Goal: Task Accomplishment & Management: Manage account settings

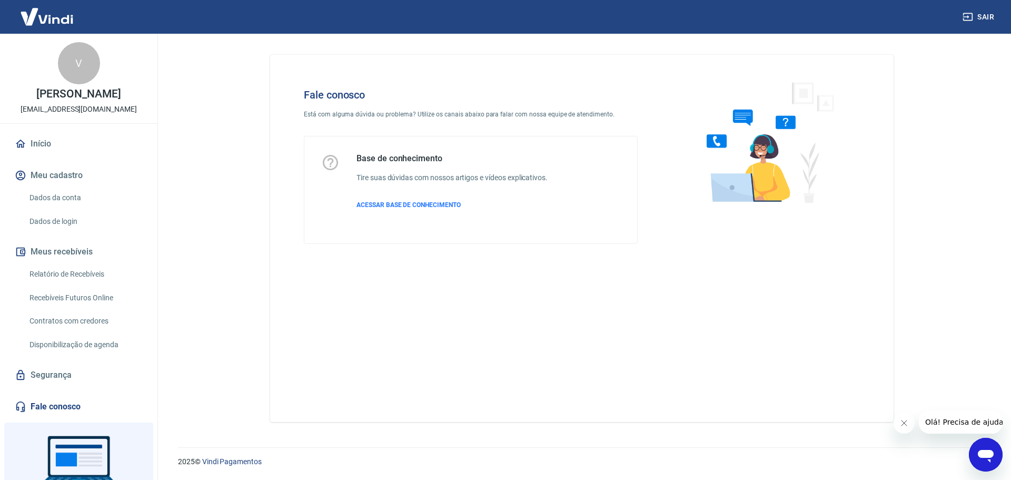
click at [417, 360] on div "Fale conosco Está com alguma dúvida ou problema? Utilize os canais abaixo para …" at bounding box center [582, 238] width 624 height 367
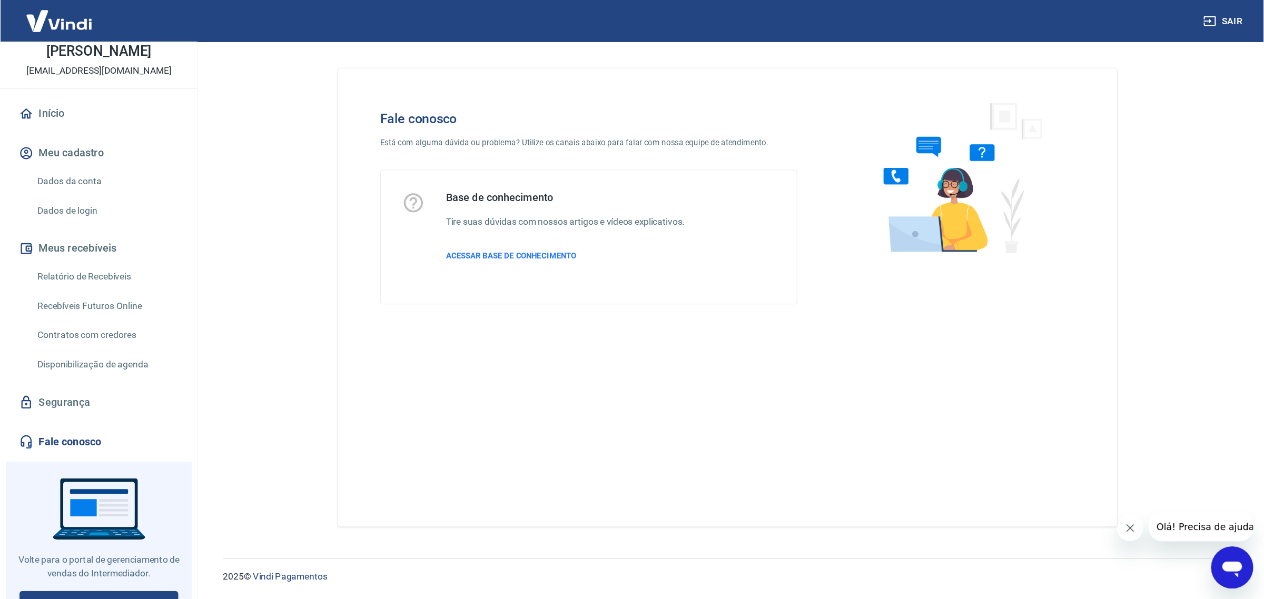
scroll to position [77, 0]
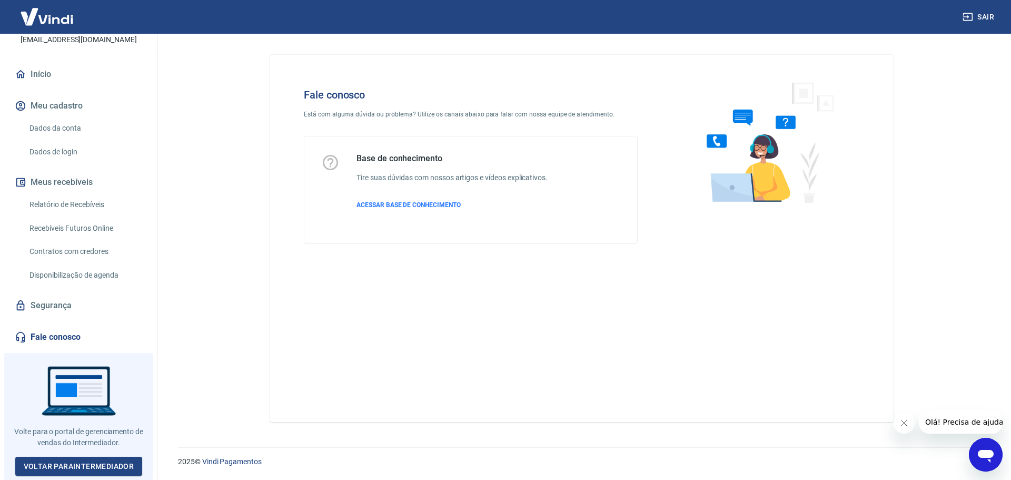
click at [554, 282] on div "Fale conosco Está com alguma dúvida ou problema? Utilize os canais abaixo para …" at bounding box center [582, 238] width 624 height 367
click at [395, 200] on div "Base de conhecimento Tire suas dúvidas com nossos artigos e vídeos explicativos…" at bounding box center [452, 189] width 191 height 73
click at [389, 204] on span "ACESSAR BASE DE CONHECIMENTO" at bounding box center [409, 204] width 104 height 7
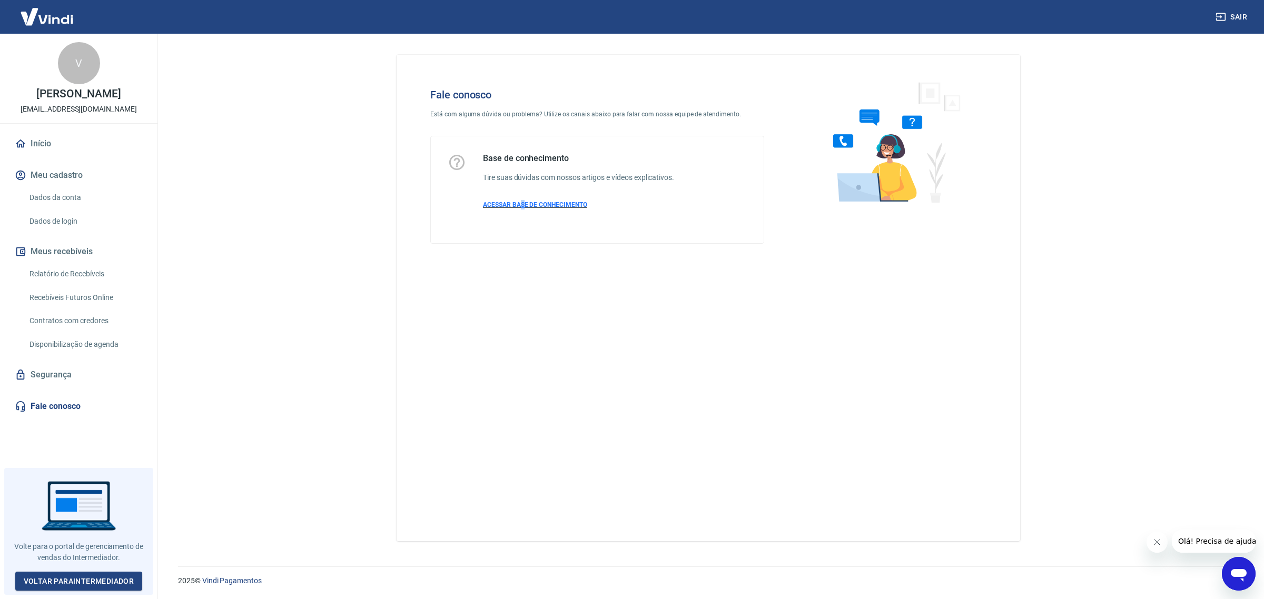
scroll to position [0, 0]
click at [690, 457] on div "Fale conosco Está com alguma dúvida ou problema? Utilize os canais abaixo para …" at bounding box center [709, 298] width 624 height 487
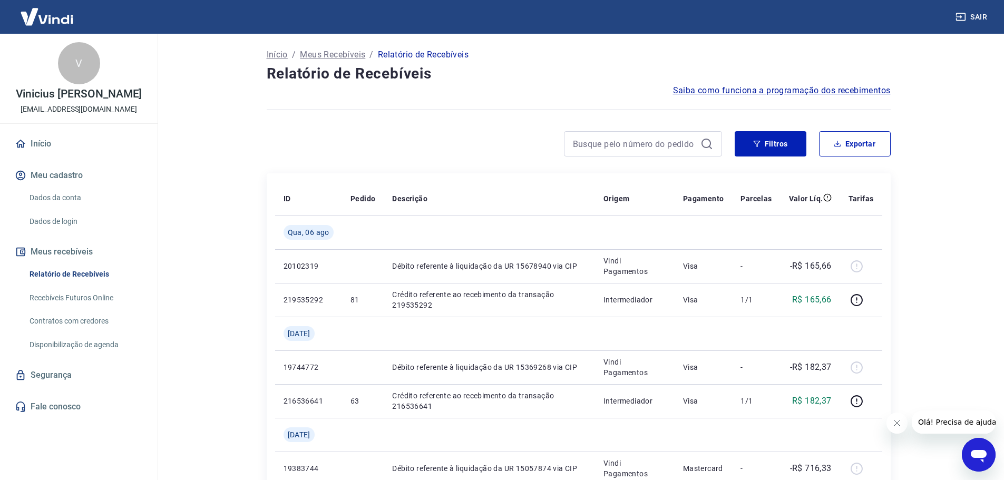
drag, startPoint x: 933, startPoint y: 189, endPoint x: 930, endPoint y: 200, distance: 11.5
click at [933, 189] on main "Início / Meus Recebíveis / Relatório de Recebíveis Relatório de Recebíveis Saib…" at bounding box center [578, 257] width 851 height 446
click at [964, 298] on main "Início / Meus Recebíveis / Relatório de Recebíveis Relatório de Recebíveis Saib…" at bounding box center [578, 257] width 851 height 446
click at [966, 456] on div "Abrir janela de mensagens" at bounding box center [978, 455] width 32 height 32
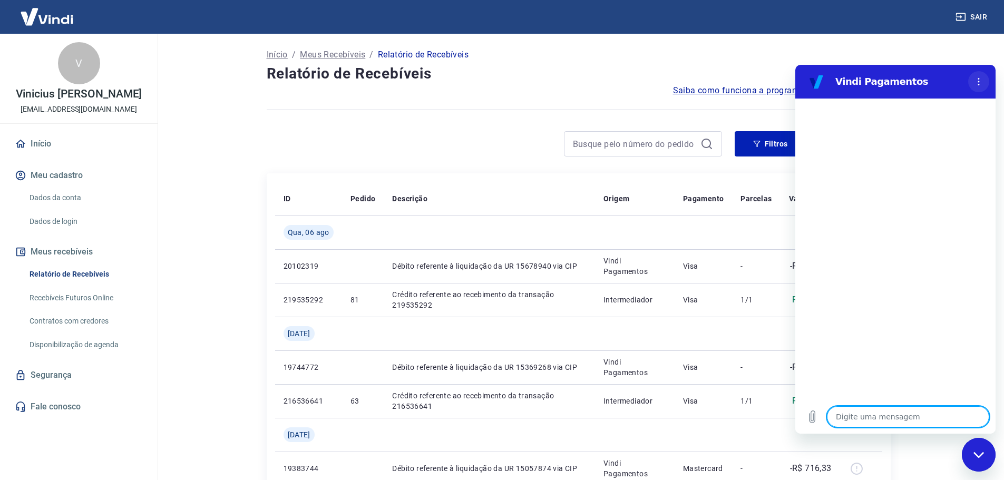
click at [970, 75] on button "Menu de opções" at bounding box center [978, 81] width 21 height 21
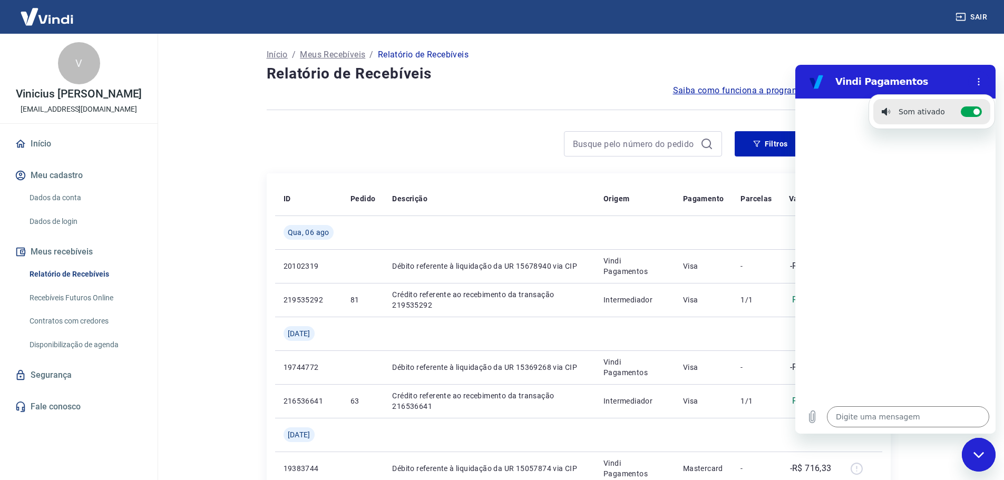
click at [958, 238] on div at bounding box center [895, 249] width 200 height 301
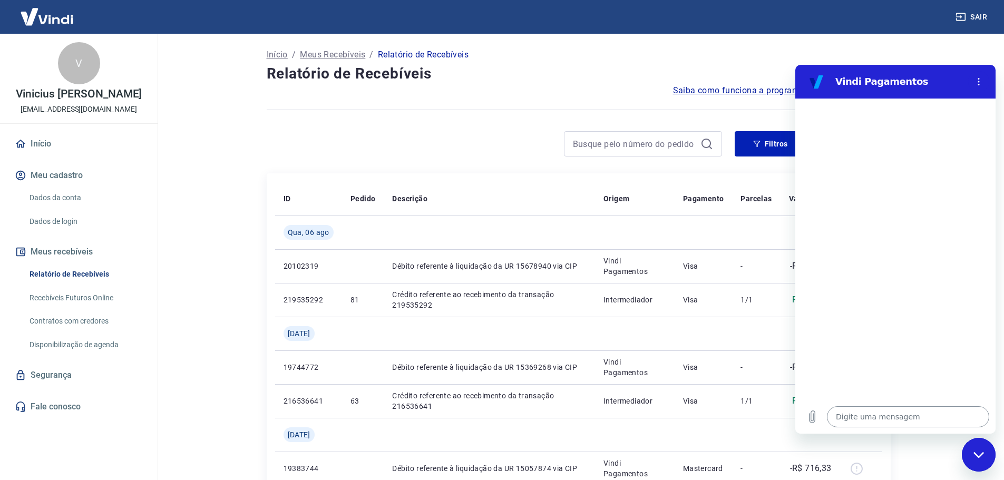
click at [848, 417] on textarea at bounding box center [908, 416] width 162 height 21
type textarea "v"
type textarea "x"
type textarea "ve"
type textarea "x"
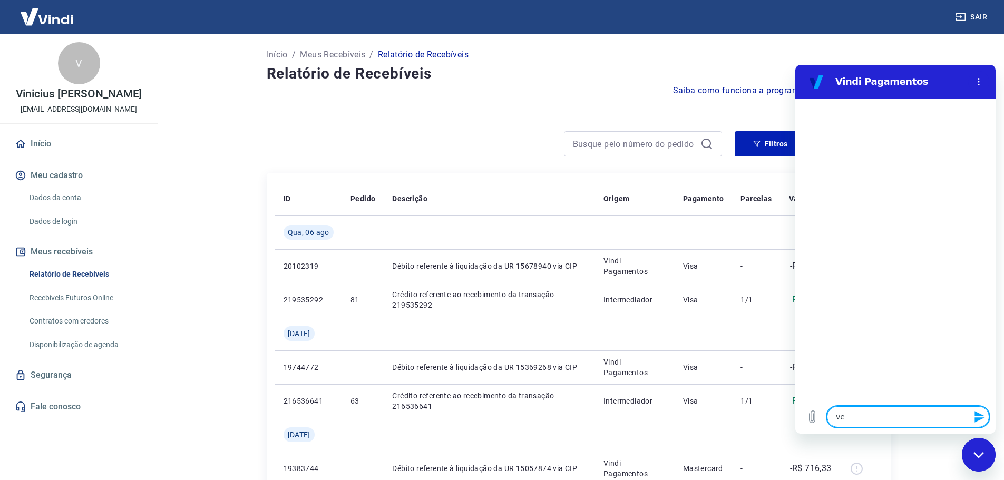
type textarea "ver"
type textarea "x"
type textarea "veri"
type textarea "x"
type textarea "verif"
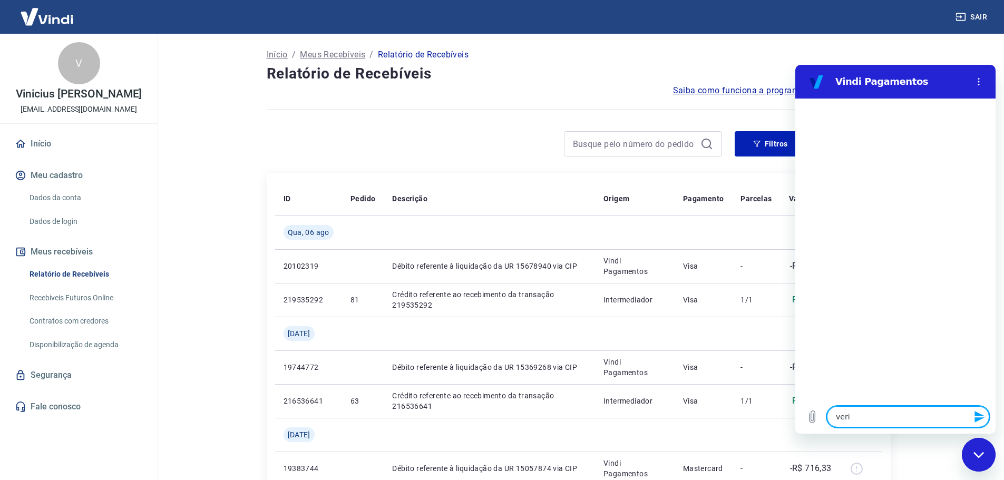
type textarea "x"
type textarea "verifi"
type textarea "x"
type textarea "verific"
type textarea "x"
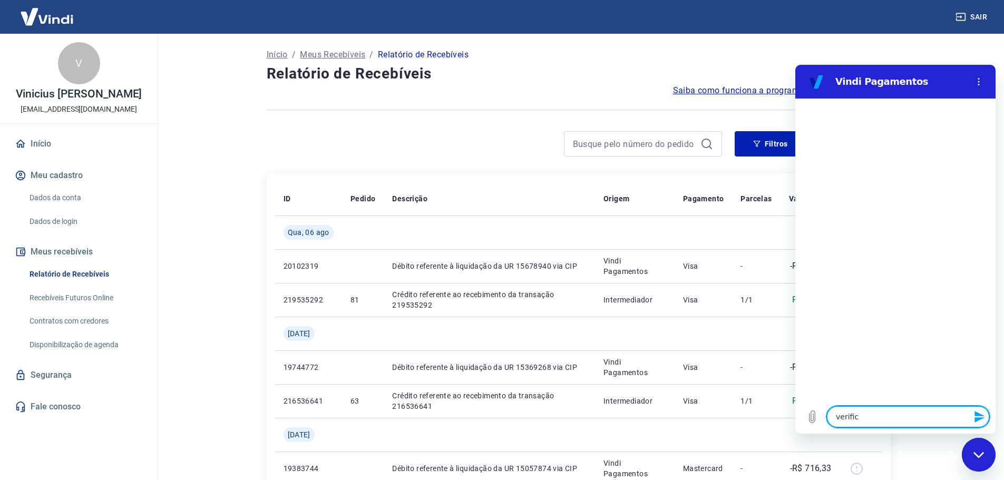
type textarea "verifica"
type textarea "x"
type textarea "verificar"
type textarea "x"
type textarea "verificar"
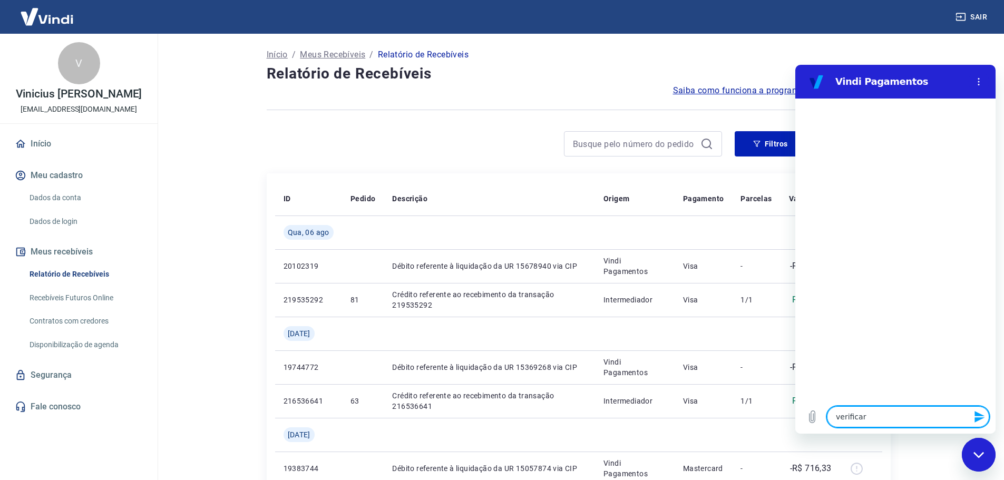
type textarea "x"
type textarea "verificar t"
type textarea "x"
type textarea "verificar tr"
type textarea "x"
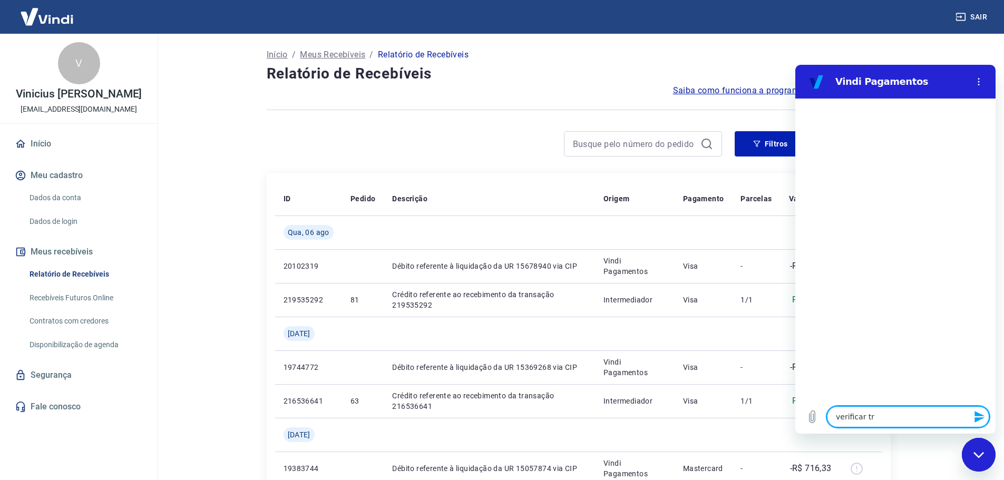
type textarea "verificar tra"
type textarea "x"
type textarea "verificar tran"
type textarea "x"
type textarea "verificar trans"
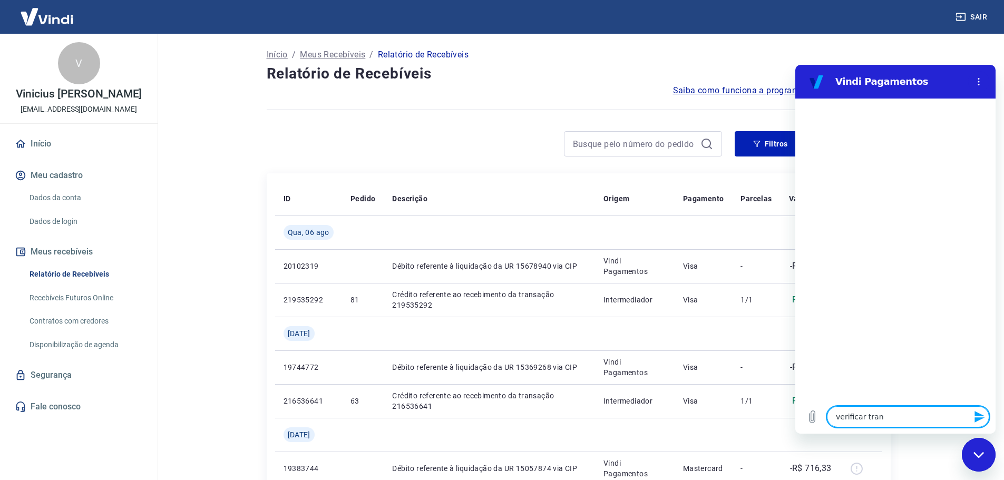
type textarea "x"
type textarea "verificar transa"
type textarea "x"
type textarea "verificar transa~]"
type textarea "x"
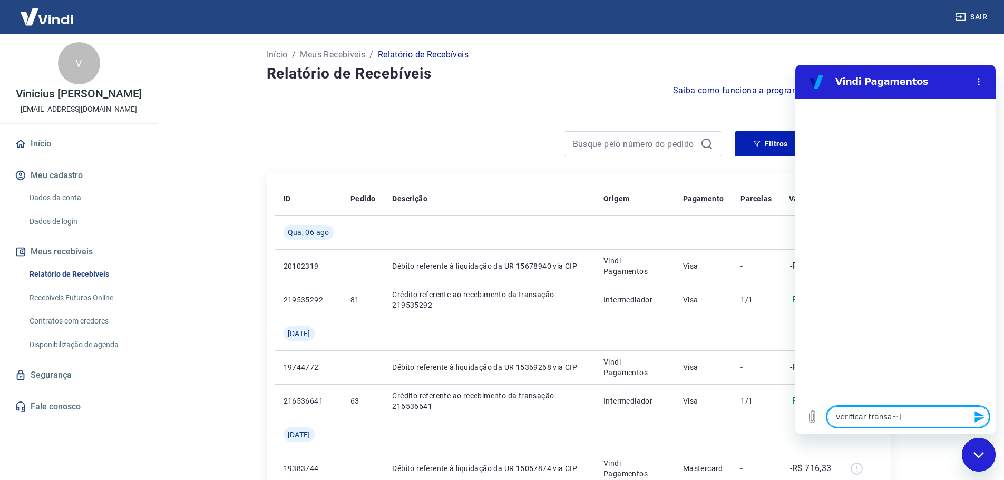
type textarea "verificar transa~]a"
type textarea "x"
type textarea "verificar transa~]"
type textarea "x"
type textarea "verificar transa~"
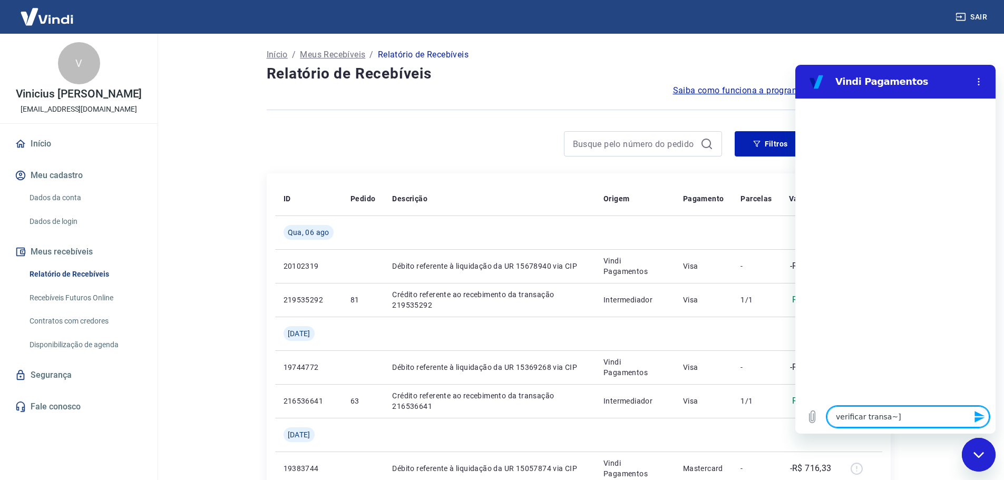
type textarea "x"
type textarea "verificar transa"
type textarea "x"
type textarea "verificar transaç"
type textarea "x"
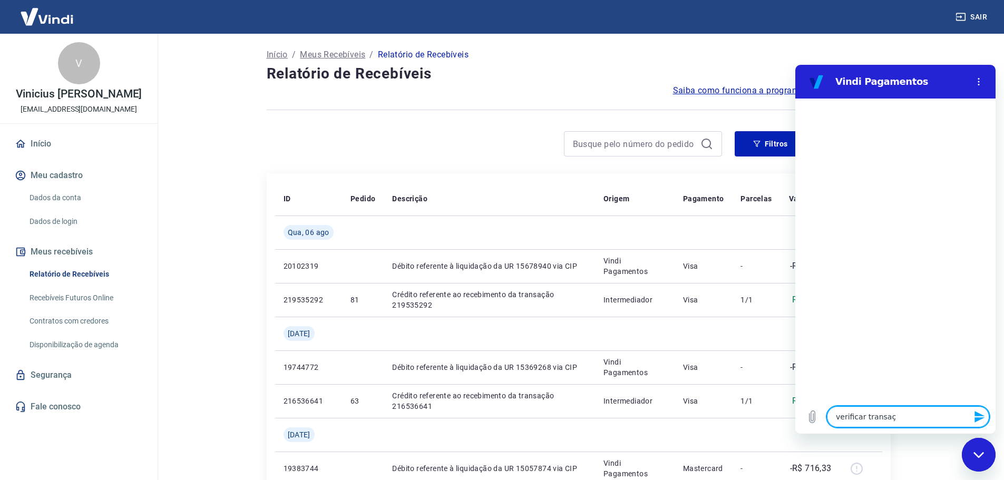
type textarea "verificar transaçã"
type textarea "x"
type textarea "verificar transação"
type textarea "x"
type textarea "verificar transação"
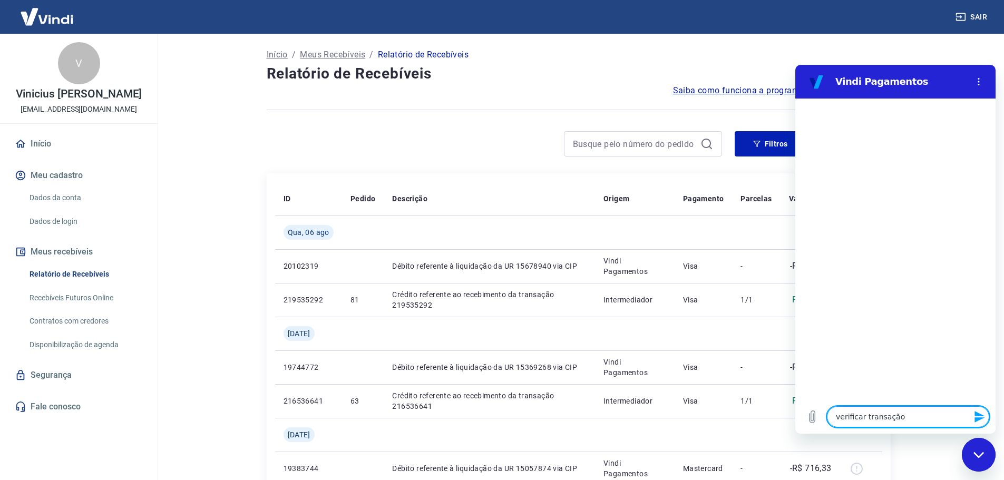
type textarea "x"
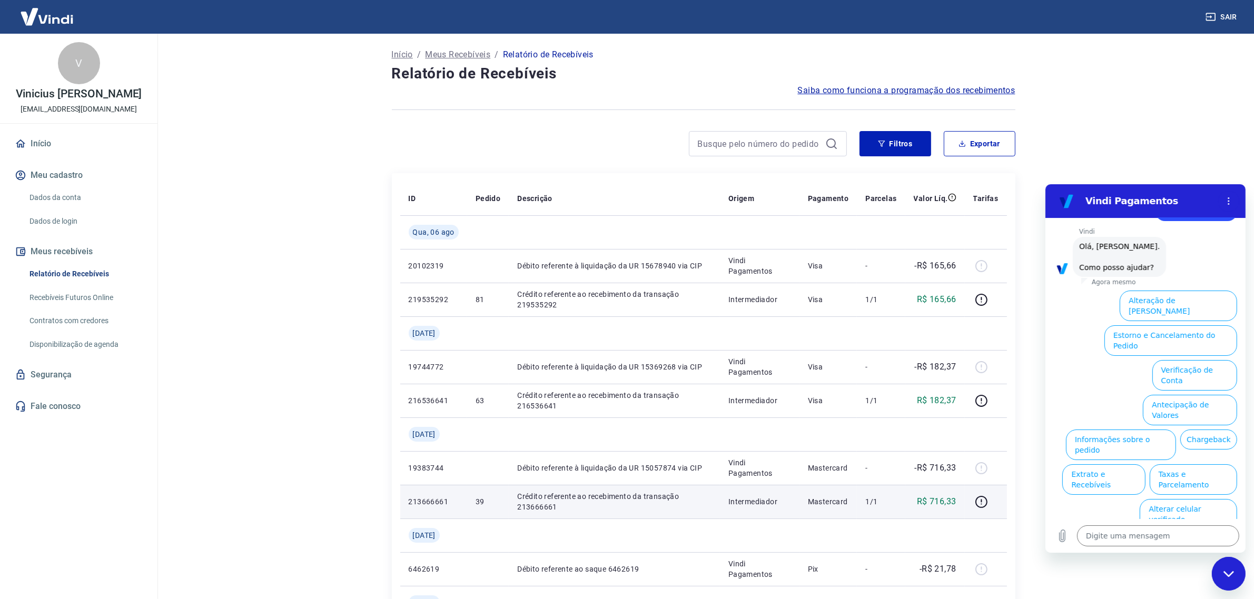
scroll to position [228, 0]
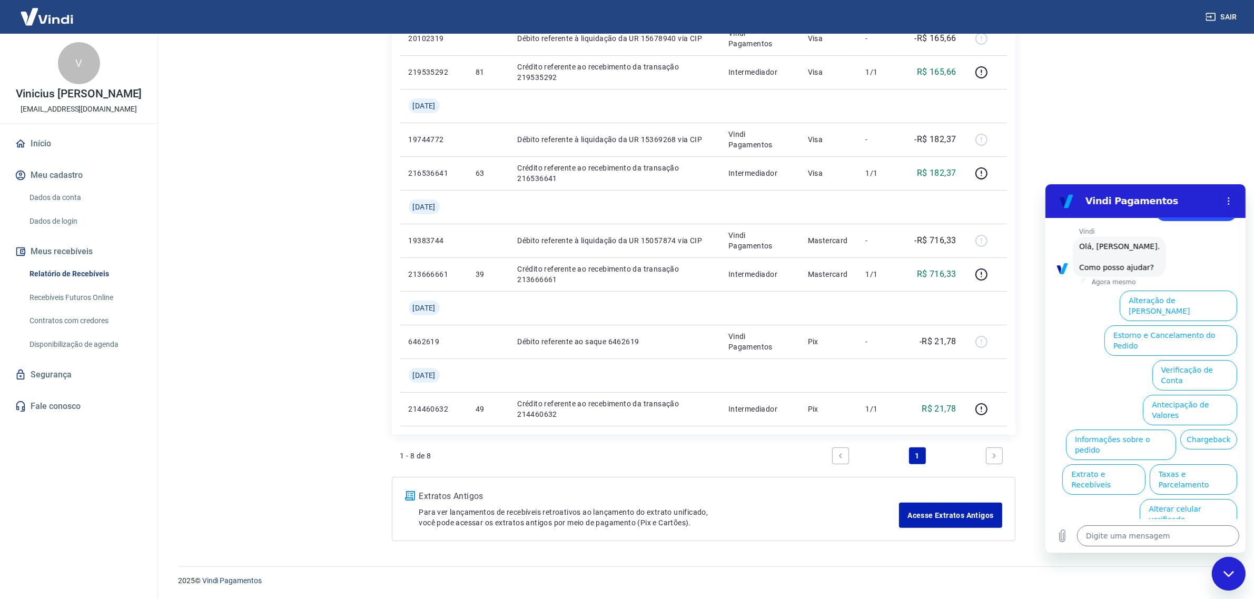
click at [1011, 381] on ul "Alteração de Dados Cadastrais Estorno e Cancelamento do Pedido Verificação de C…" at bounding box center [1145, 425] width 183 height 278
click at [1011, 464] on button "Extrato e Recebíveis" at bounding box center [1103, 479] width 83 height 31
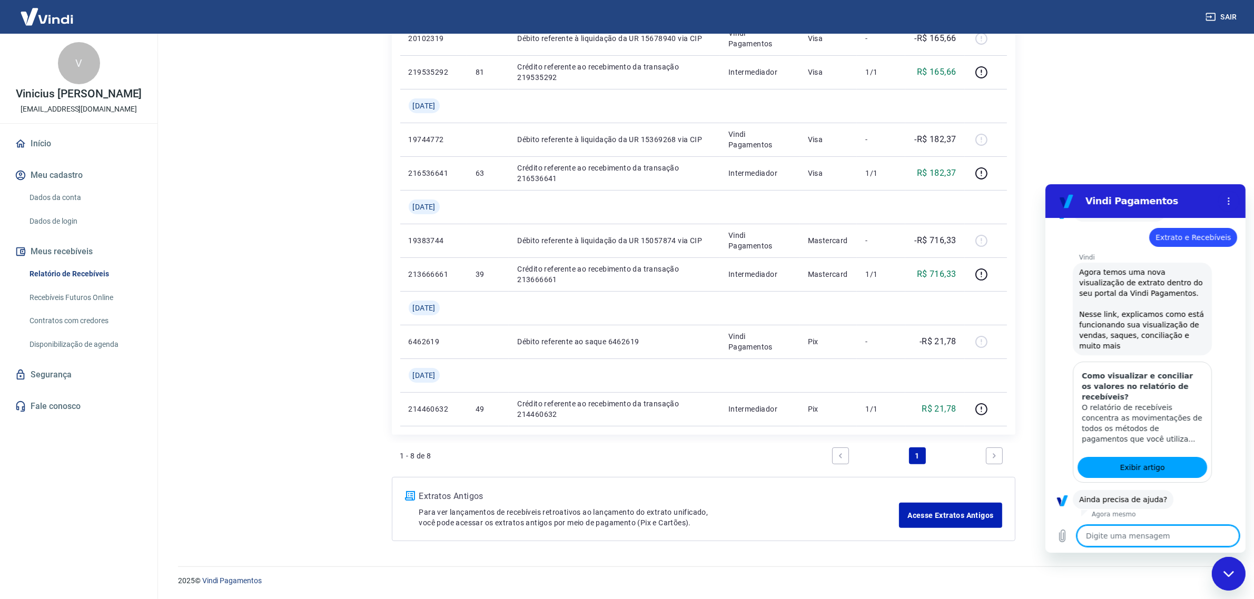
scroll to position [129, 0]
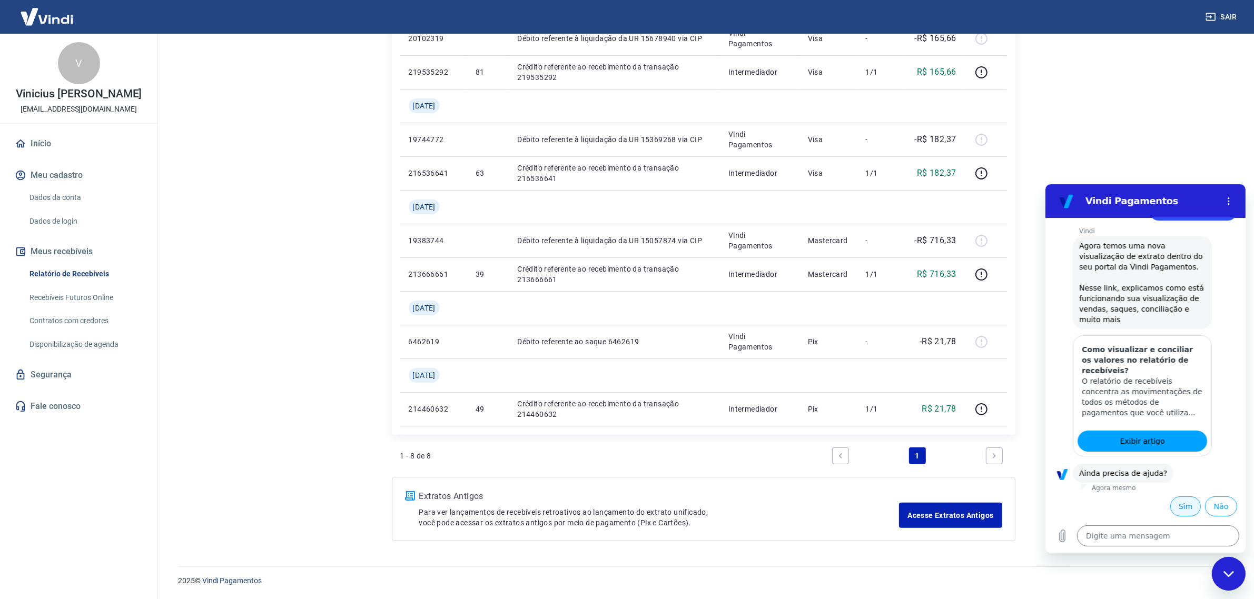
click at [1011, 479] on button "Sim" at bounding box center [1185, 506] width 31 height 20
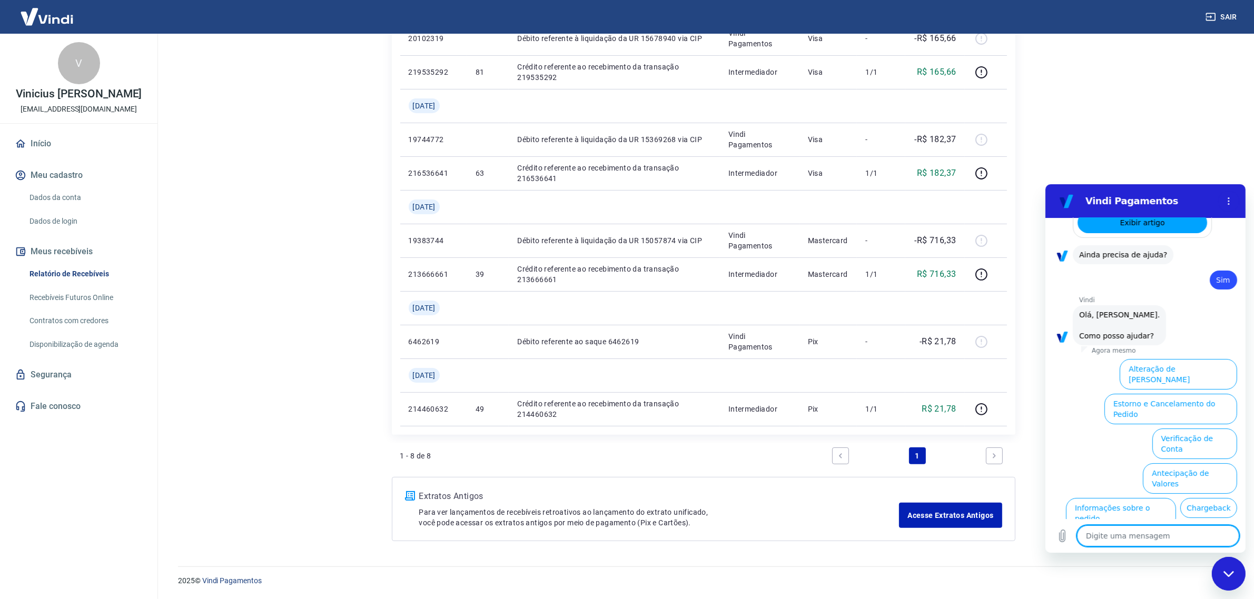
scroll to position [417, 0]
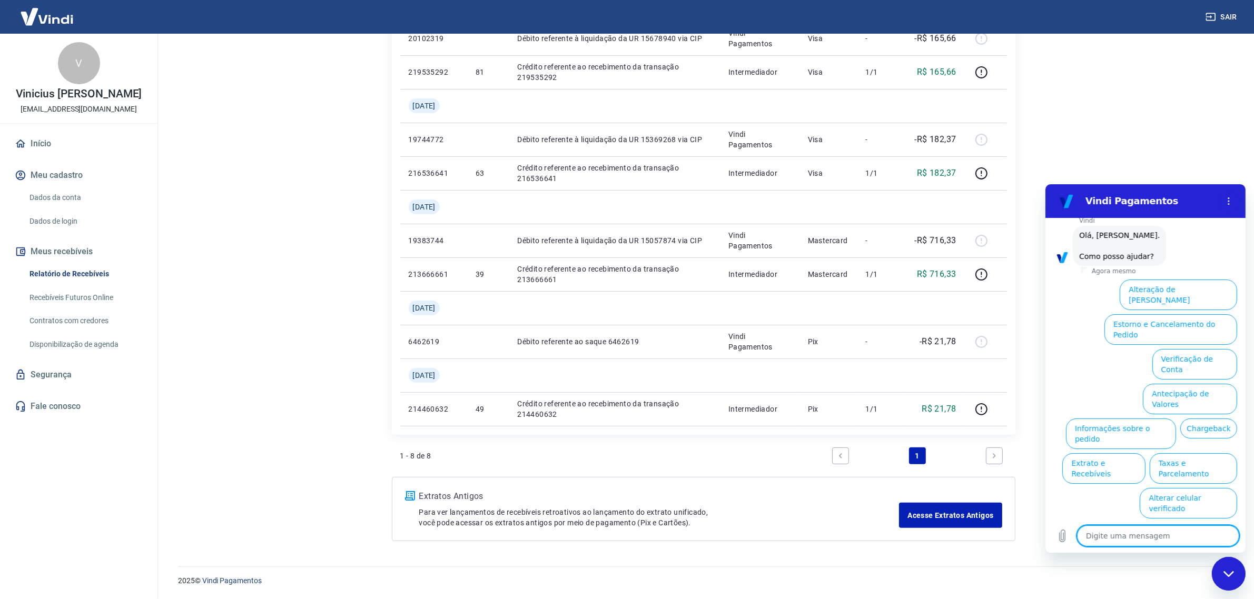
click at [1011, 479] on button "Assinaturas e Faturas Tray" at bounding box center [1186, 538] width 102 height 31
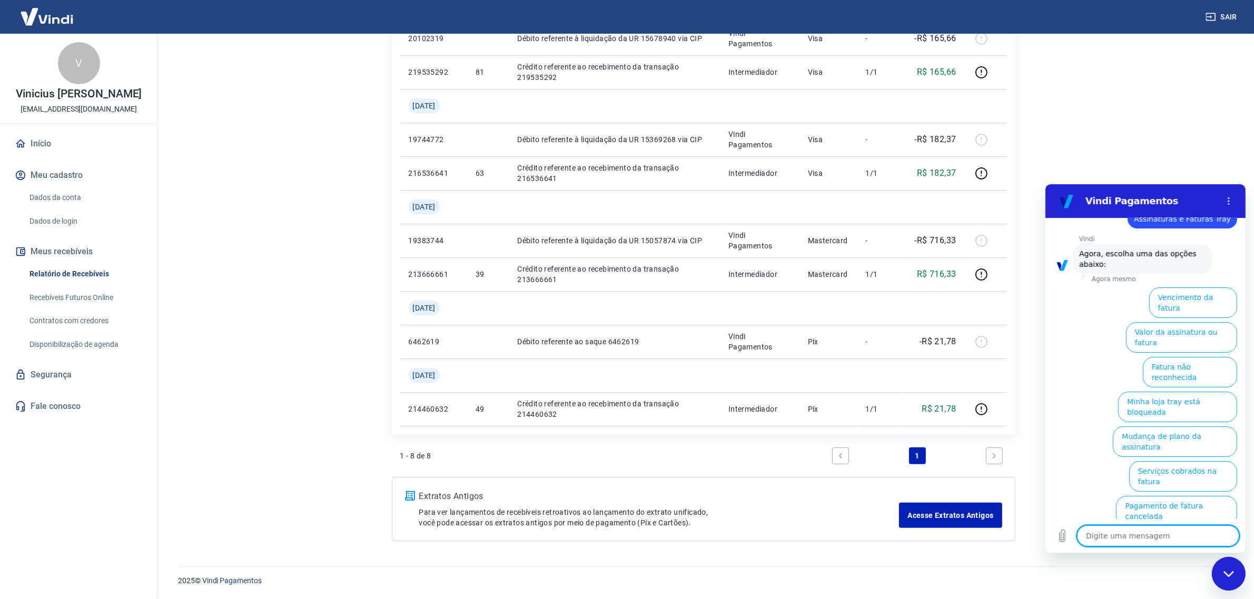
scroll to position [487, 0]
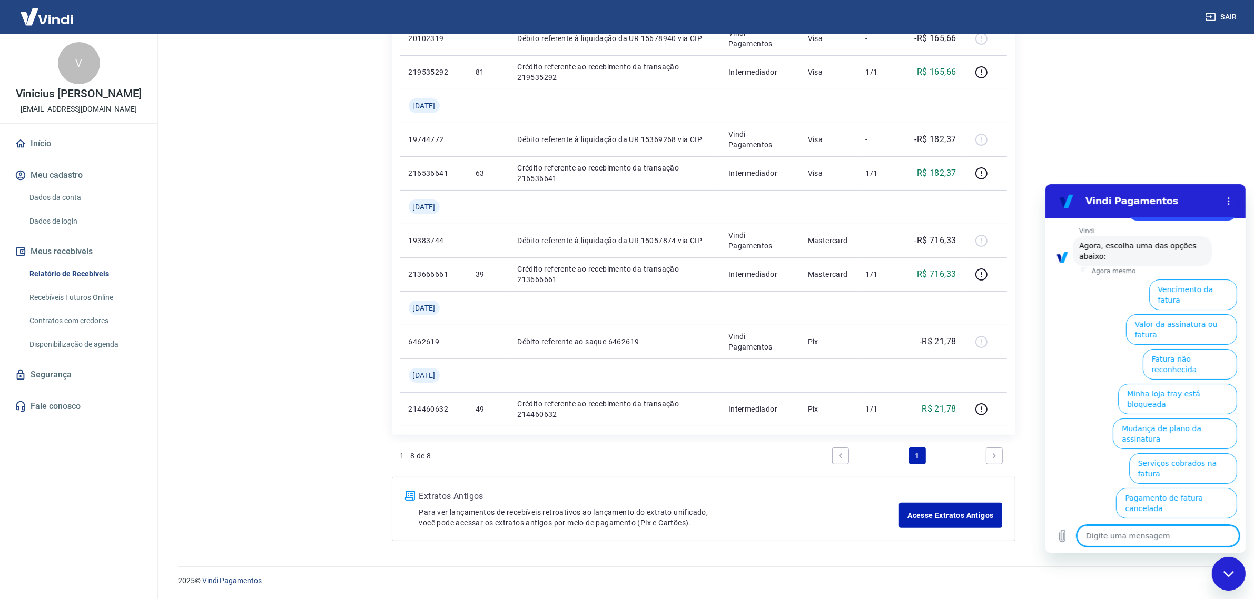
click at [1011, 352] on ul "Vencimento da fatura Valor da assinatura ou fatura Fatura não reconhecida Minha…" at bounding box center [1145, 431] width 183 height 313
click at [1011, 316] on ul "Vencimento da fatura Valor da assinatura ou fatura Fatura não reconhecida Minha…" at bounding box center [1145, 431] width 183 height 313
click at [1011, 310] on button "Vencimento da fatura" at bounding box center [1193, 294] width 88 height 31
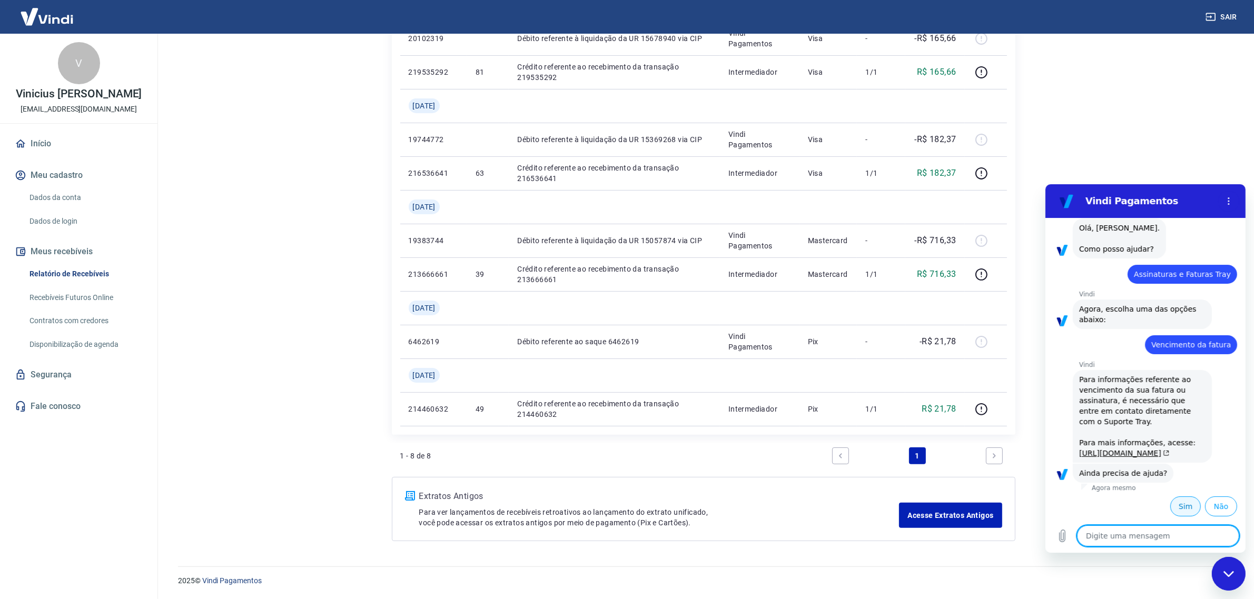
click at [1011, 479] on button "Sim" at bounding box center [1185, 506] width 31 height 20
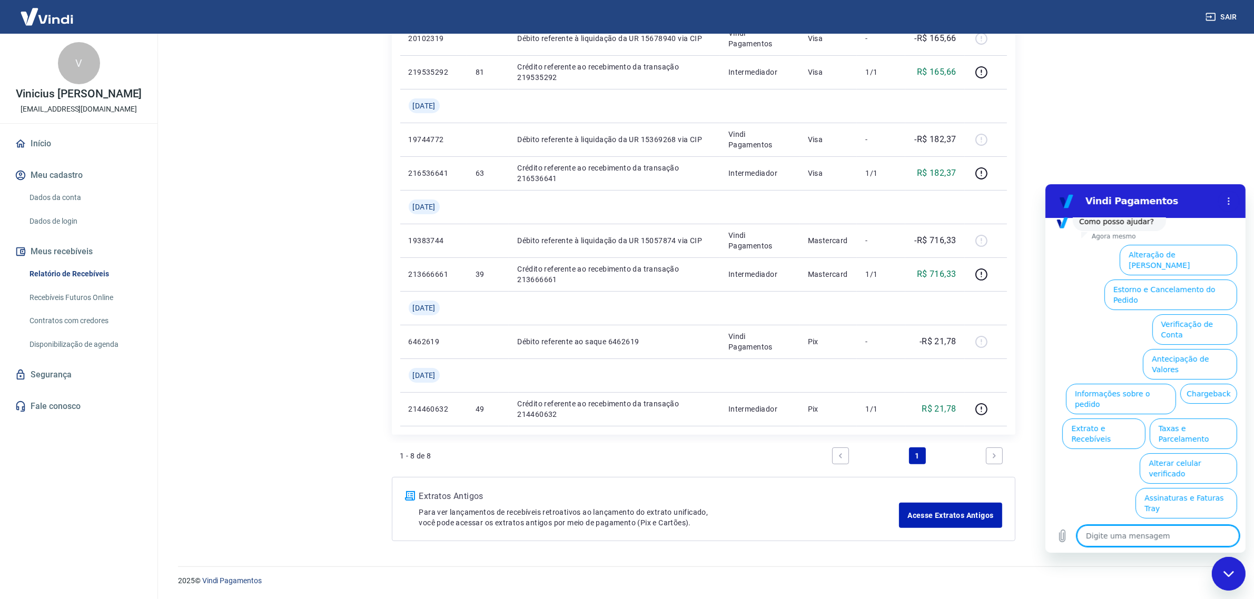
scroll to position [774, 0]
click at [1011, 273] on button "Alteração de [PERSON_NAME]" at bounding box center [1177, 257] width 117 height 31
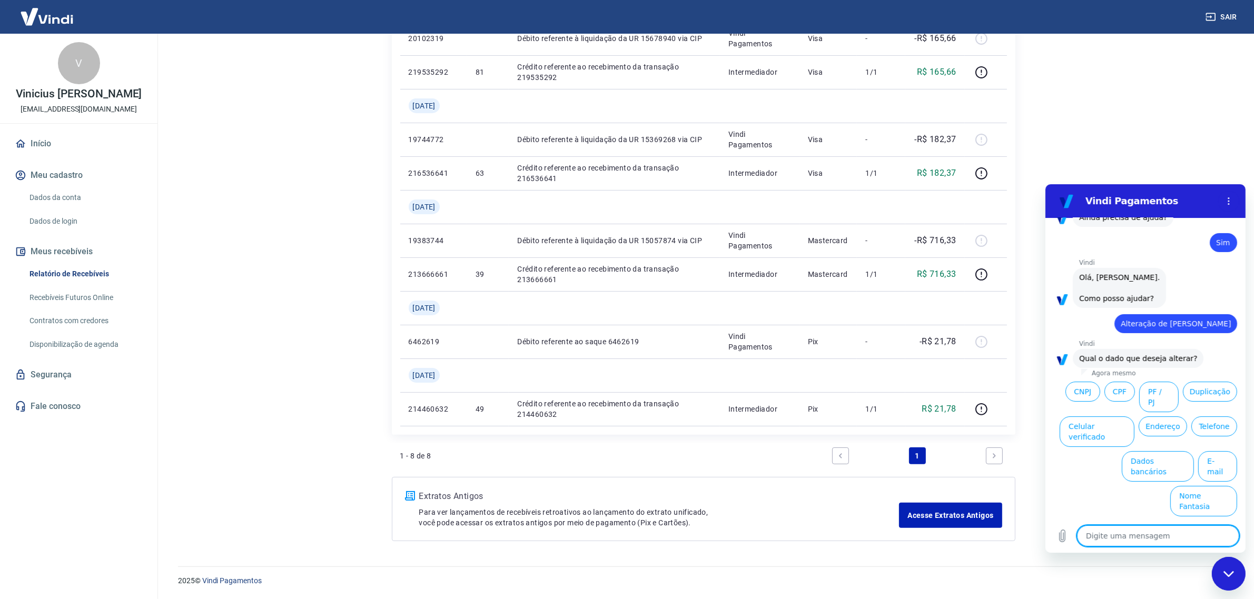
scroll to position [736, 0]
click at [1011, 479] on button "Dados bancários" at bounding box center [1158, 466] width 72 height 31
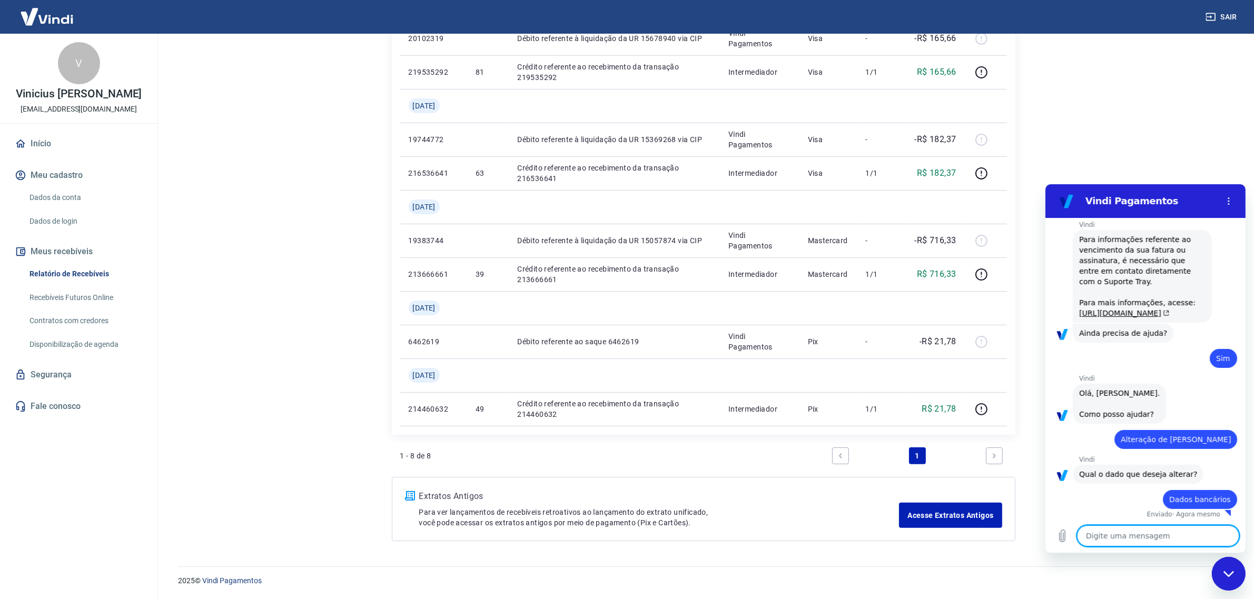
scroll to position [639, 0]
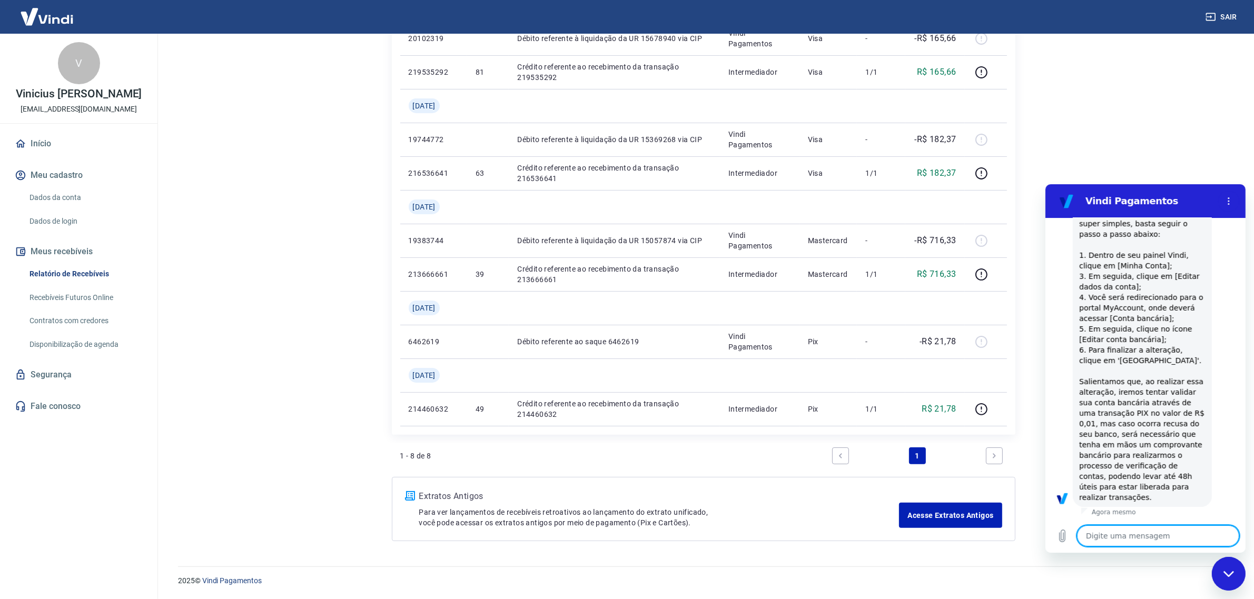
type textarea "x"
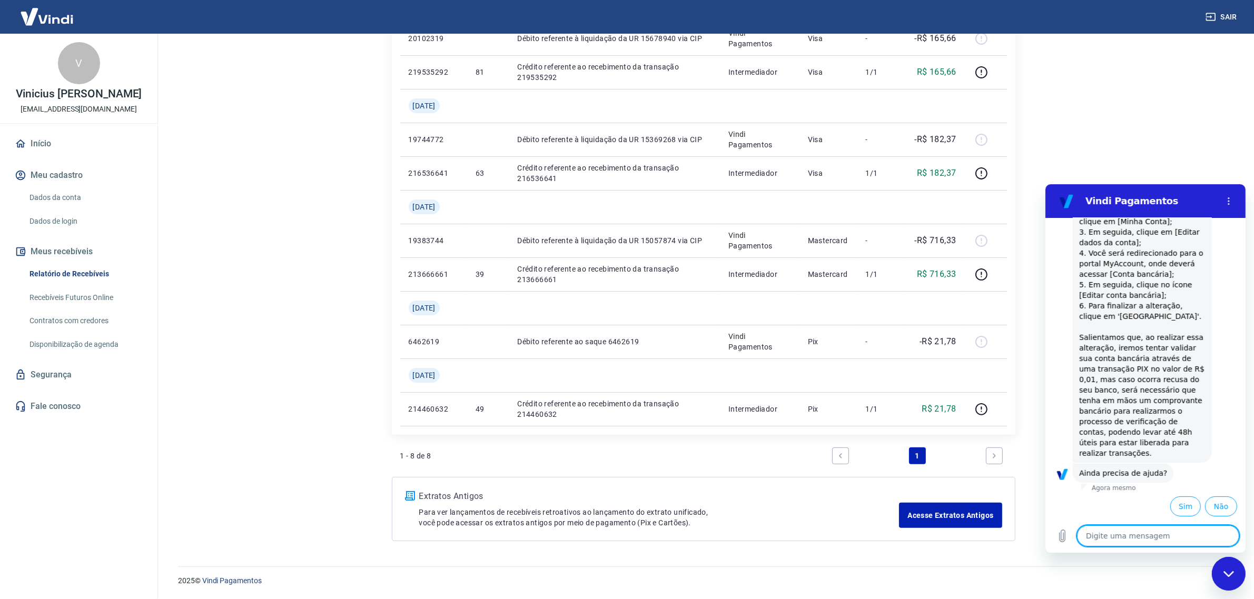
scroll to position [882, 0]
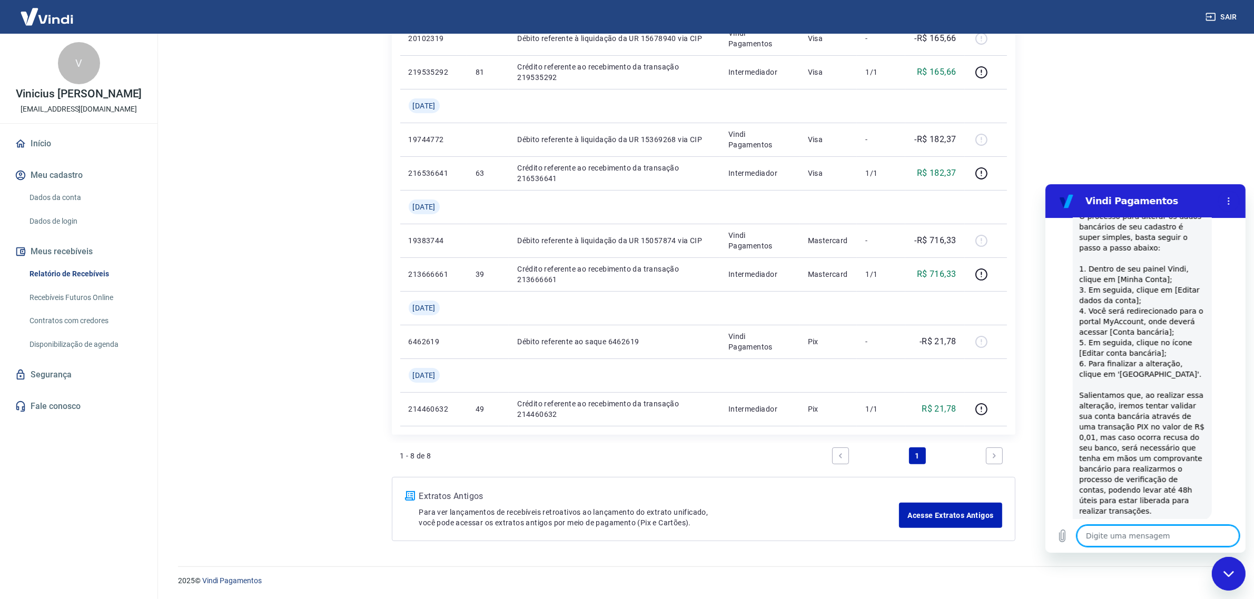
click at [212, 372] on html "Sair V Vinicius [PERSON_NAME] [EMAIL_ADDRESS][DOMAIN_NAME] Início Meu cadastro …" at bounding box center [627, 71] width 1254 height 599
click at [97, 332] on link "Contratos com credores" at bounding box center [85, 321] width 120 height 22
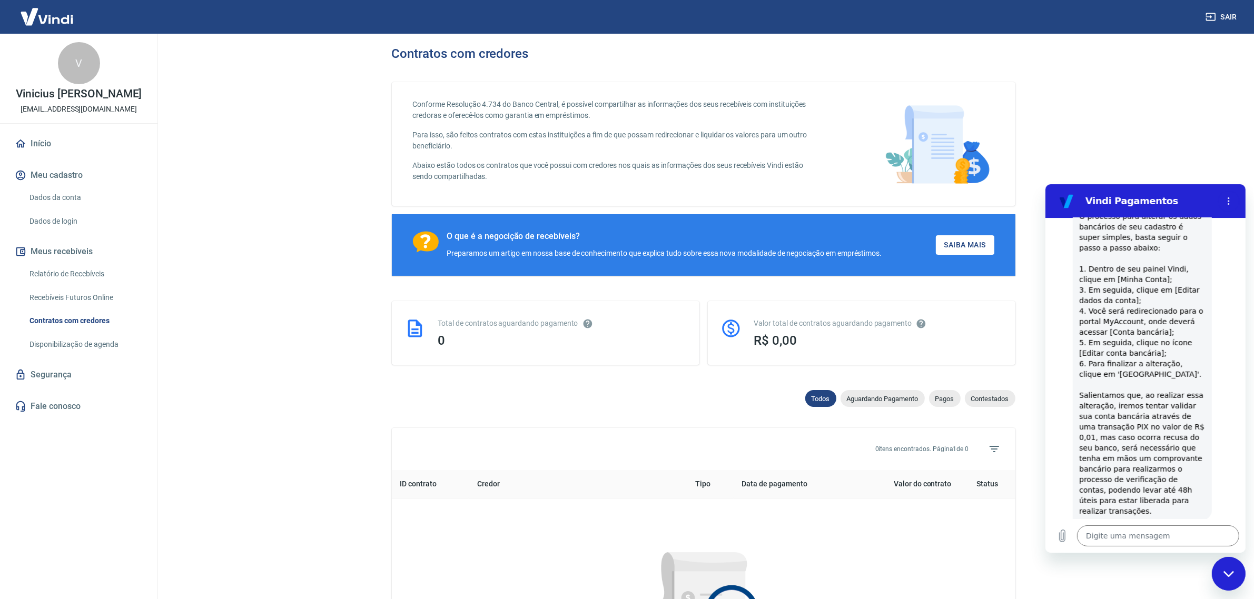
click at [727, 412] on div "Todos Aguardando Pagamento Pagos Contestados 0 itens encontrados. Página 1 de 0…" at bounding box center [704, 601] width 624 height 423
click at [71, 275] on link "Relatório de Recebíveis" at bounding box center [85, 274] width 120 height 22
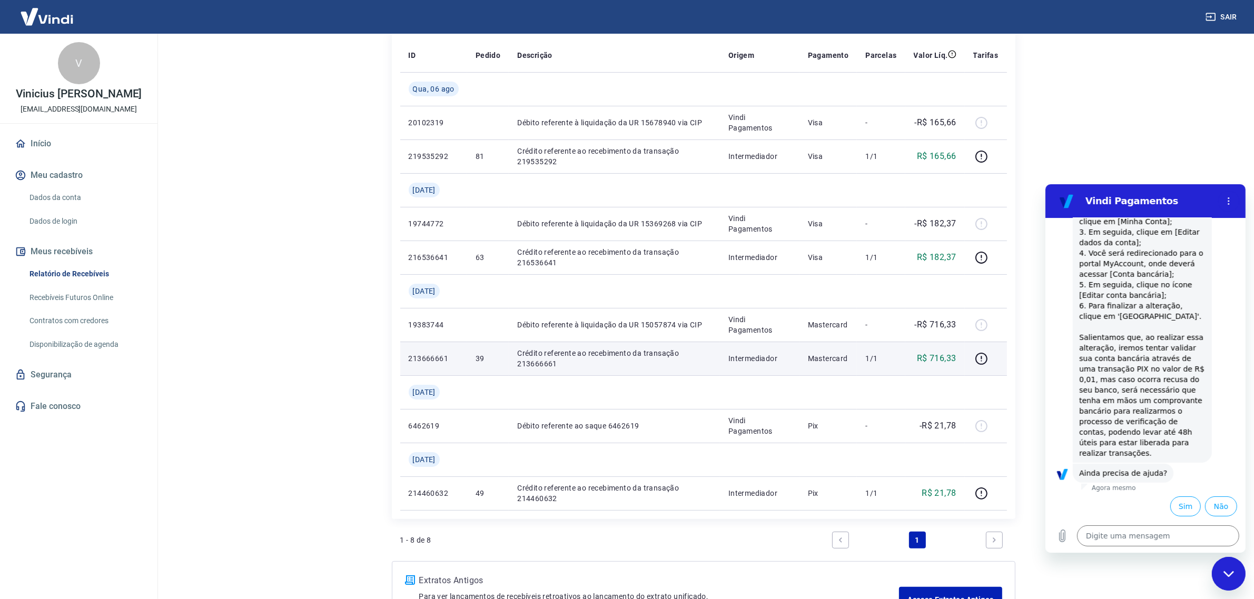
scroll to position [228, 0]
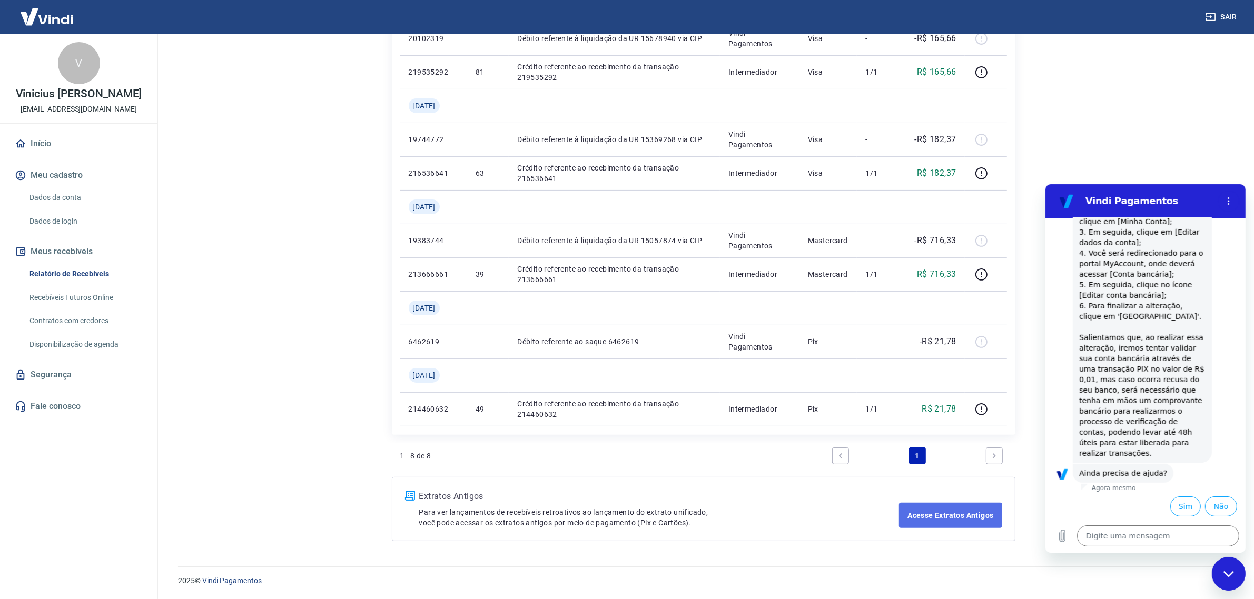
click at [926, 479] on link "Acesse Extratos Antigos" at bounding box center [950, 515] width 103 height 25
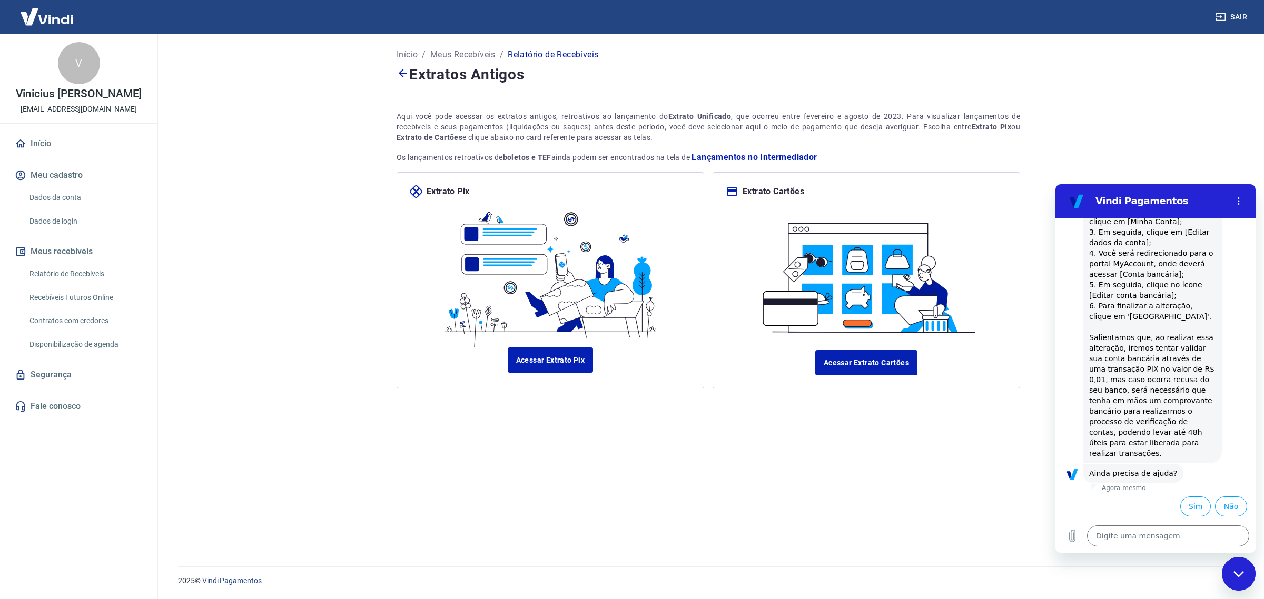
drag, startPoint x: 797, startPoint y: 482, endPoint x: 789, endPoint y: 483, distance: 8.5
click at [796, 479] on div "Início / Meus Recebíveis / Relatório de Recebíveis Extratos Antigos Aqui você p…" at bounding box center [708, 294] width 649 height 520
click at [85, 306] on link "Recebíveis Futuros Online" at bounding box center [85, 298] width 120 height 22
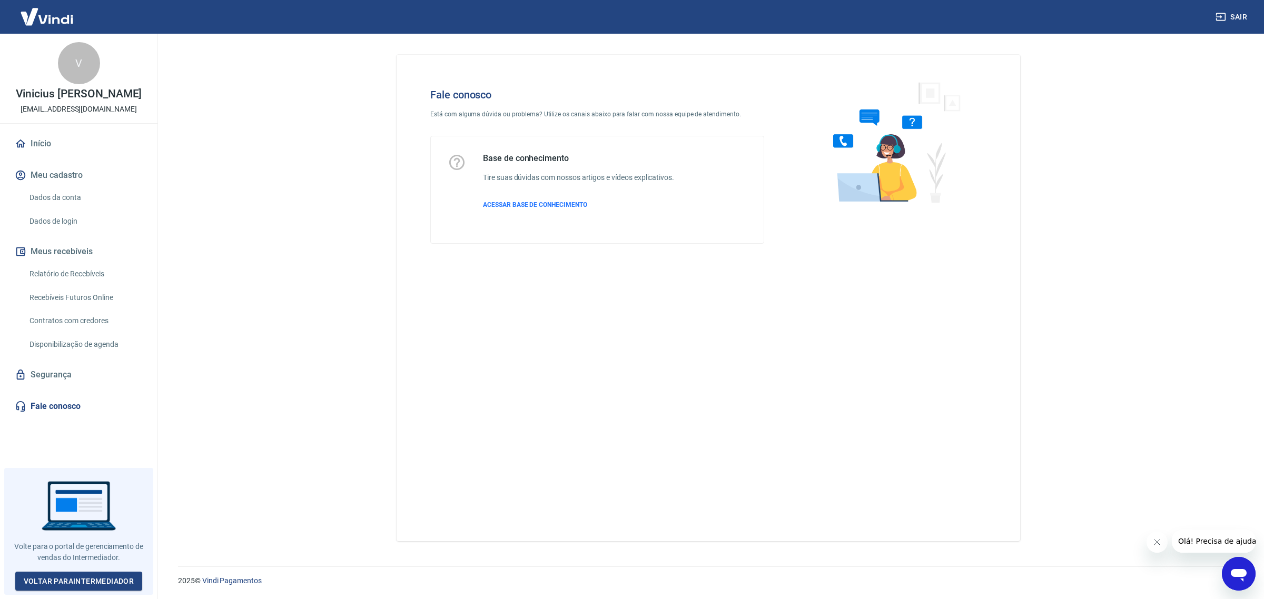
click at [923, 530] on div "Fale conosco Está com alguma dúvida ou problema? Utilize os canais abaixo para …" at bounding box center [709, 298] width 624 height 487
click at [55, 380] on link "Segurança" at bounding box center [79, 374] width 132 height 23
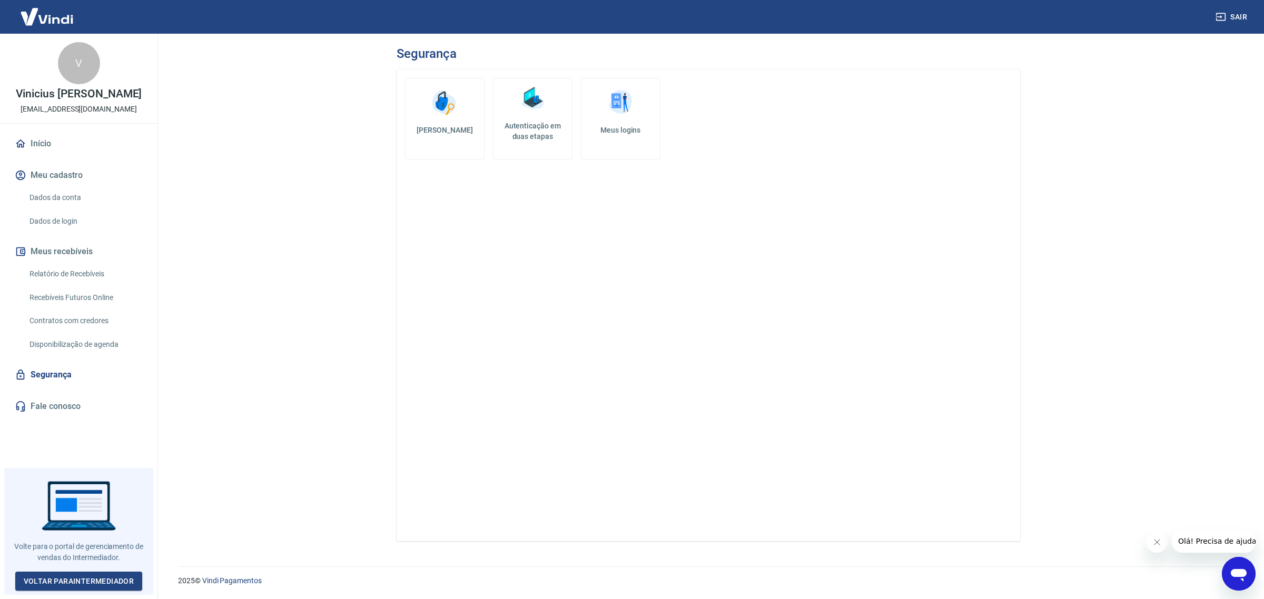
click at [110, 209] on link "Dados da conta" at bounding box center [85, 198] width 120 height 22
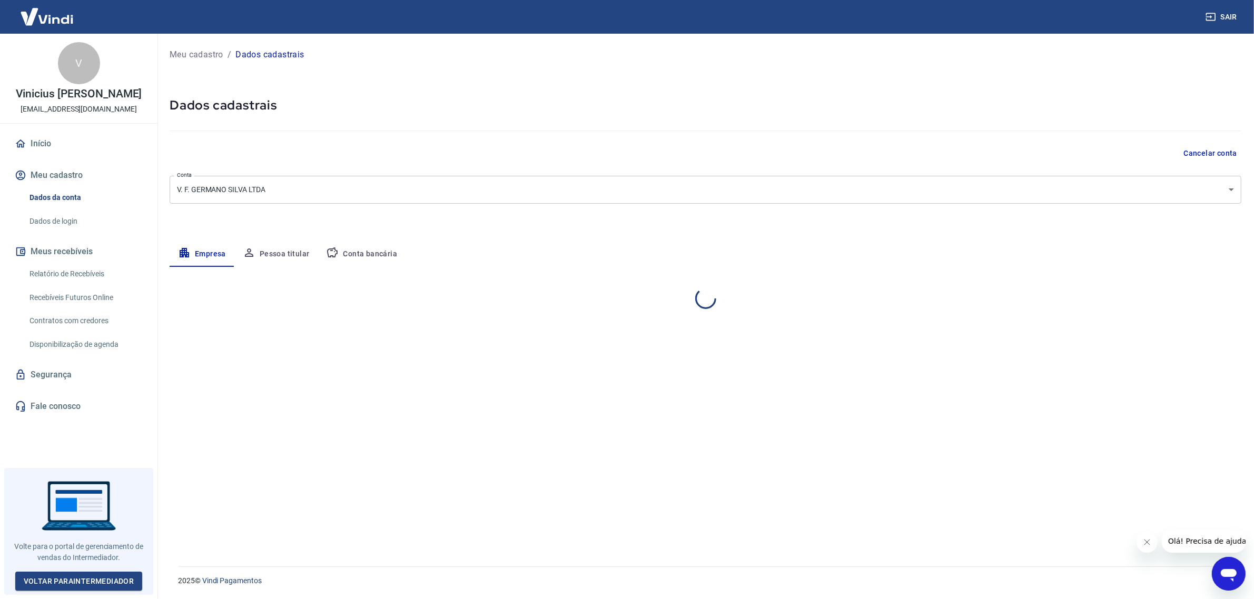
select select "PR"
select select "business"
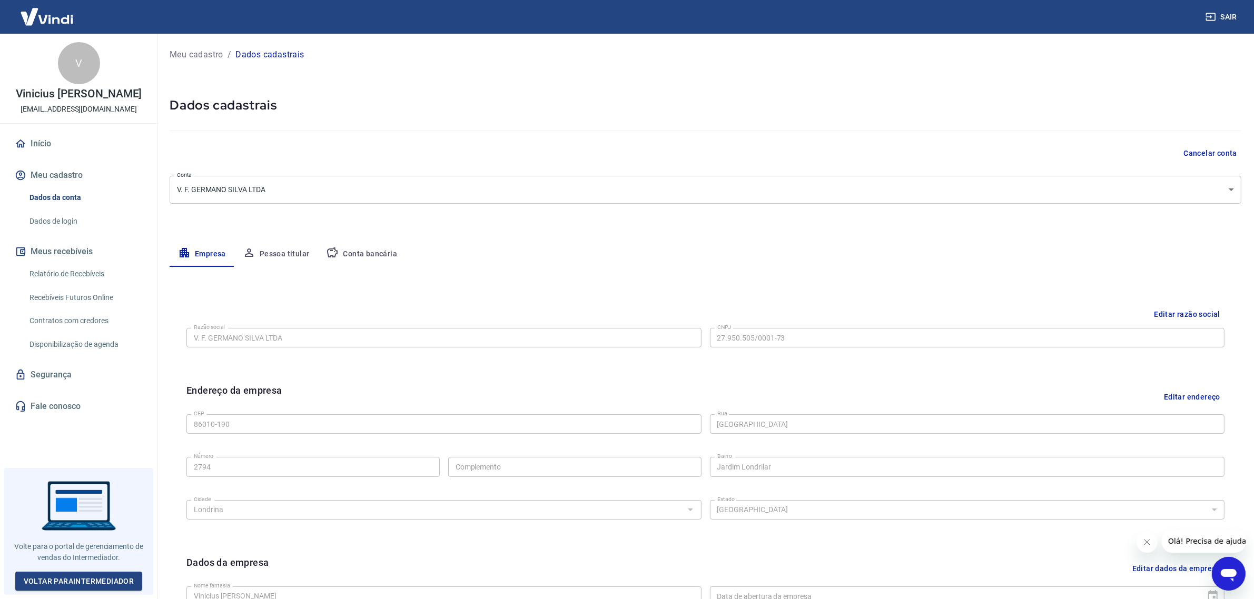
click at [107, 232] on link "Dados de login" at bounding box center [85, 222] width 120 height 22
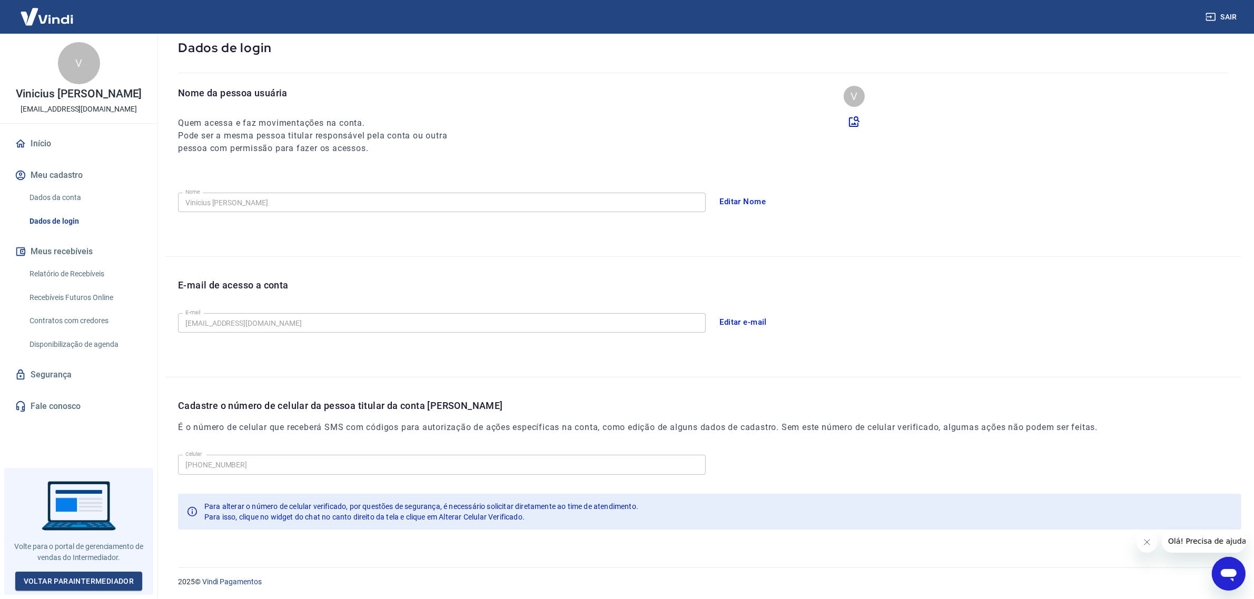
scroll to position [62, 0]
click at [69, 356] on link "Disponibilização de agenda" at bounding box center [85, 345] width 120 height 22
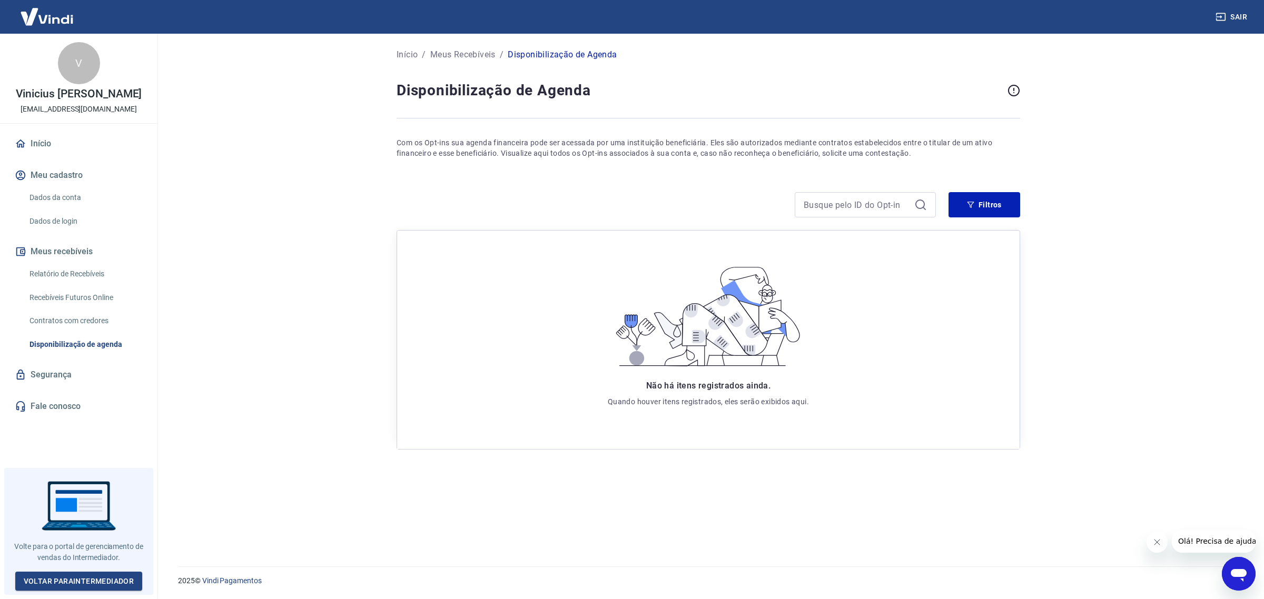
click at [1133, 84] on main "Início / Meus Recebíveis / Disponibilização de Agenda Disponibilização de Agend…" at bounding box center [708, 317] width 1111 height 566
